Goal: Task Accomplishment & Management: Use online tool/utility

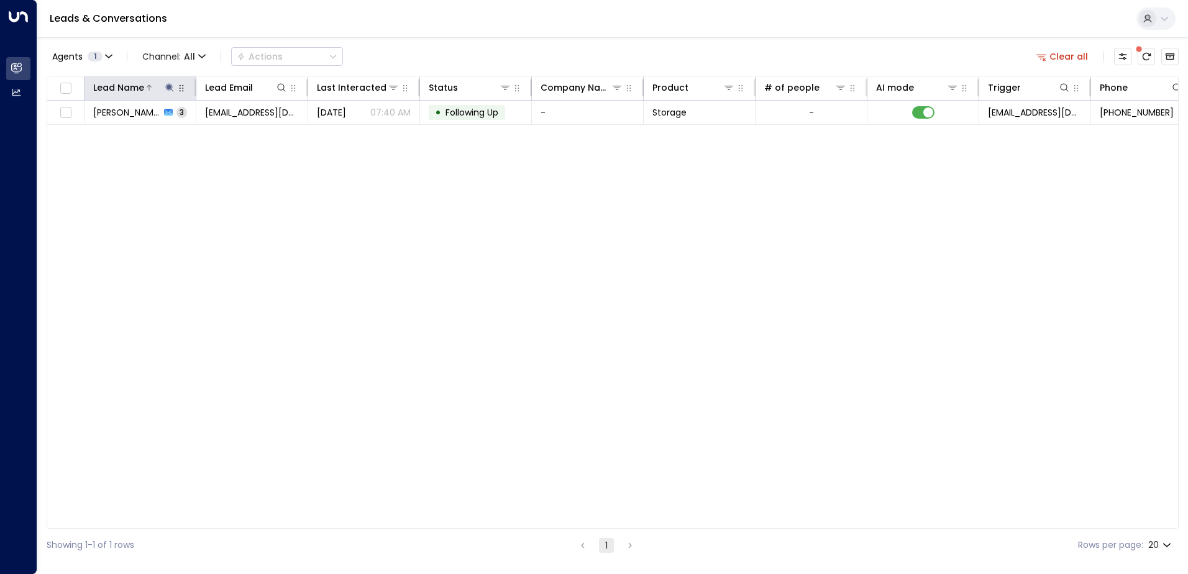
drag, startPoint x: 168, startPoint y: 87, endPoint x: 162, endPoint y: 92, distance: 7.5
click at [168, 87] on icon at bounding box center [169, 87] width 8 height 8
click at [245, 133] on icon "button" at bounding box center [247, 133] width 8 height 8
click at [193, 138] on input "text" at bounding box center [169, 132] width 171 height 23
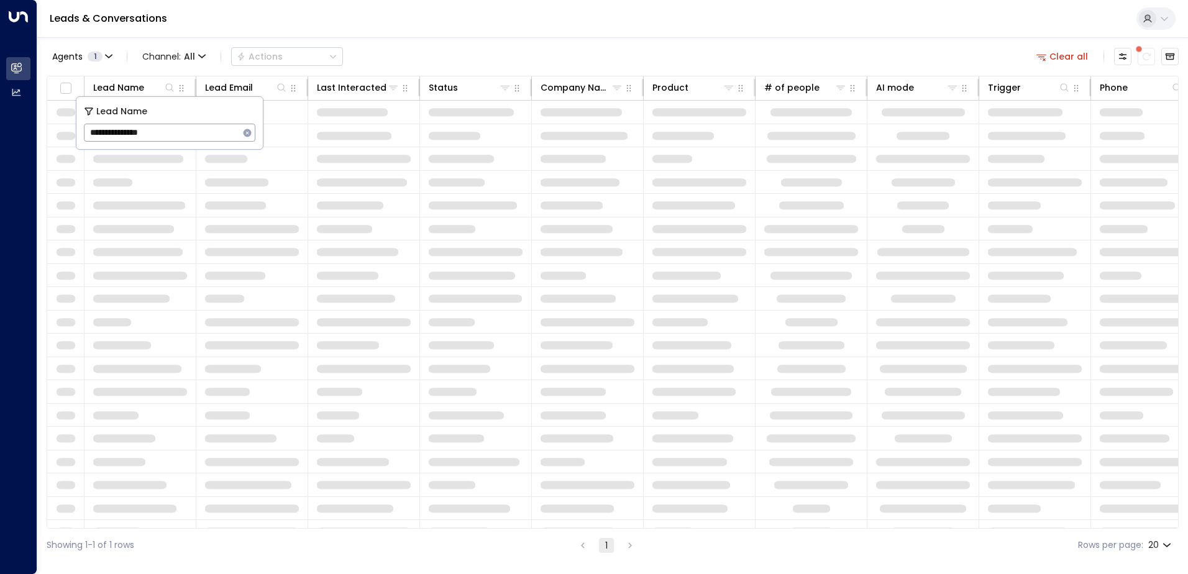
type input "**********"
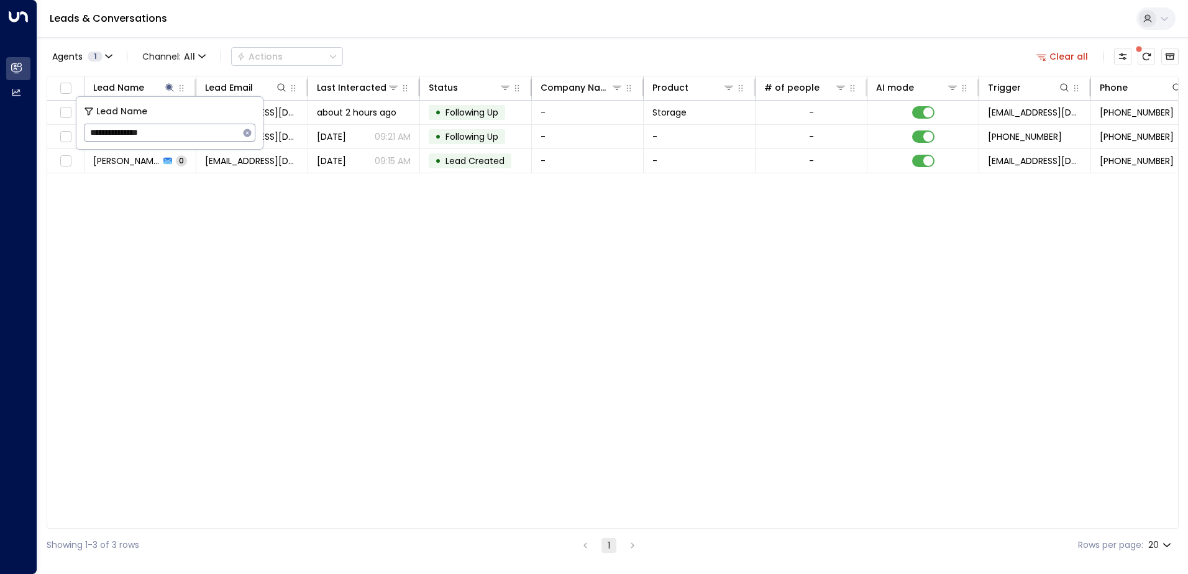
click at [318, 263] on div "Lead Name Lead Email Last Interacted Status Company Name Product # of people AI…" at bounding box center [613, 302] width 1132 height 453
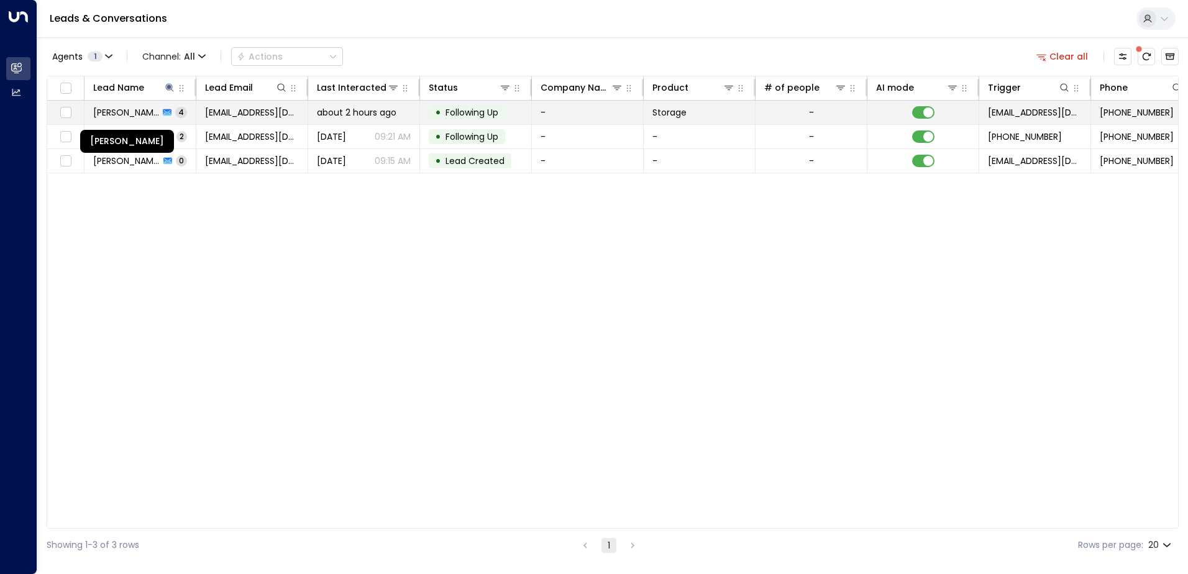
click at [157, 114] on span "[PERSON_NAME]" at bounding box center [126, 112] width 66 height 12
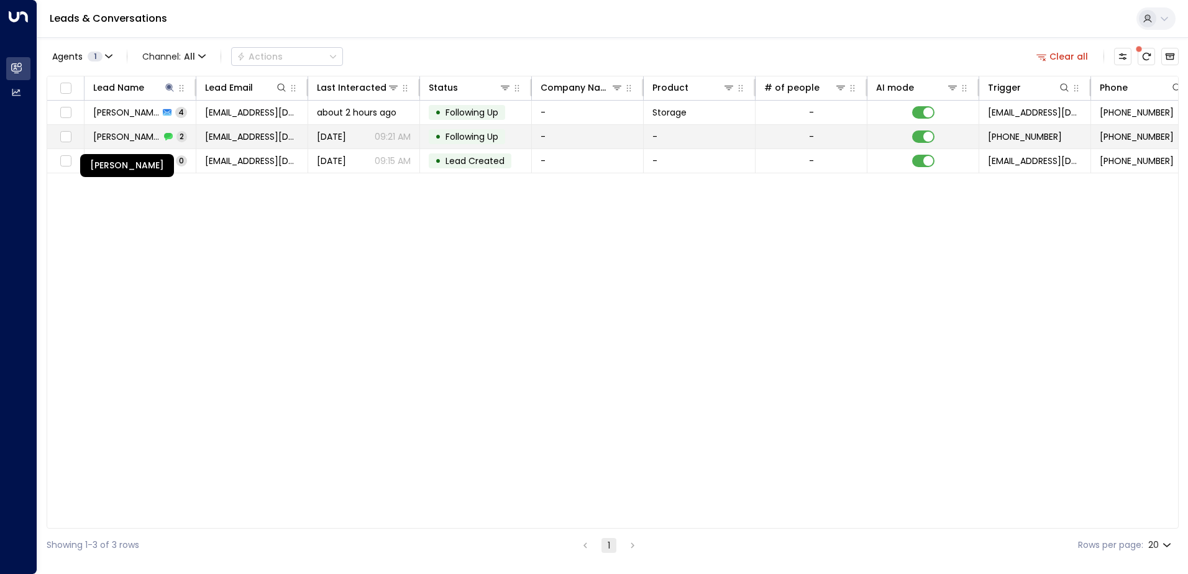
click at [147, 139] on span "[PERSON_NAME]" at bounding box center [126, 136] width 67 height 12
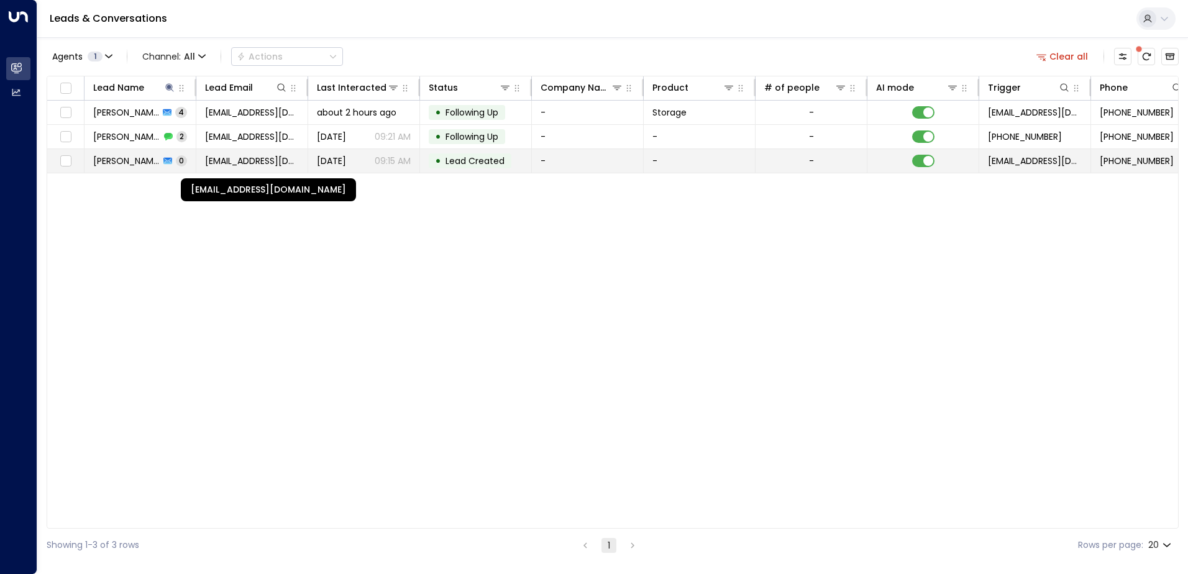
click at [237, 163] on span "[EMAIL_ADDRESS][DOMAIN_NAME]" at bounding box center [252, 161] width 94 height 12
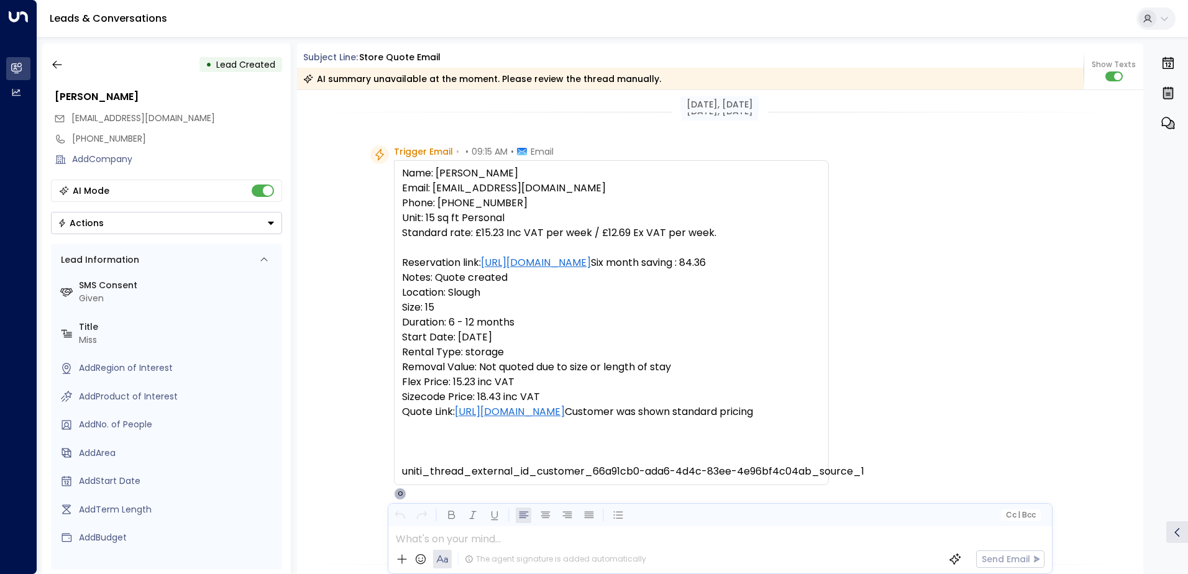
scroll to position [442, 0]
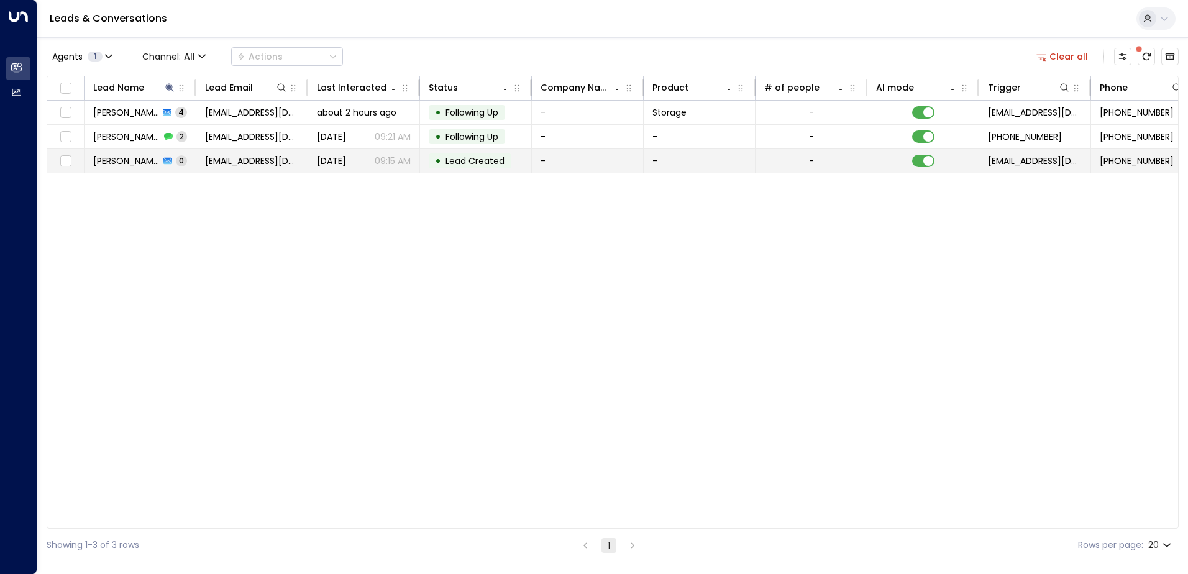
click at [192, 158] on td "[PERSON_NAME] 0" at bounding box center [140, 161] width 112 height 24
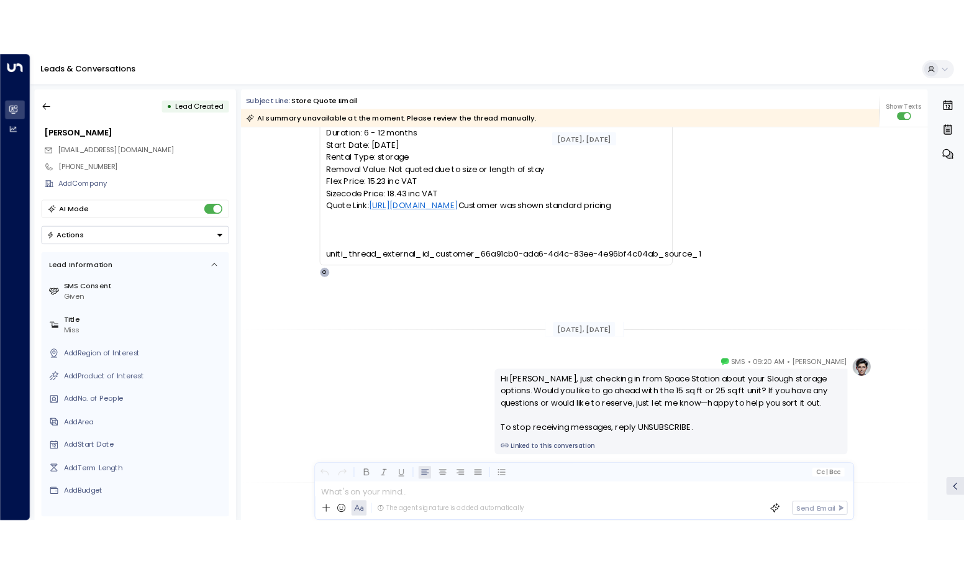
scroll to position [7, 0]
